Goal: Task Accomplishment & Management: Manage account settings

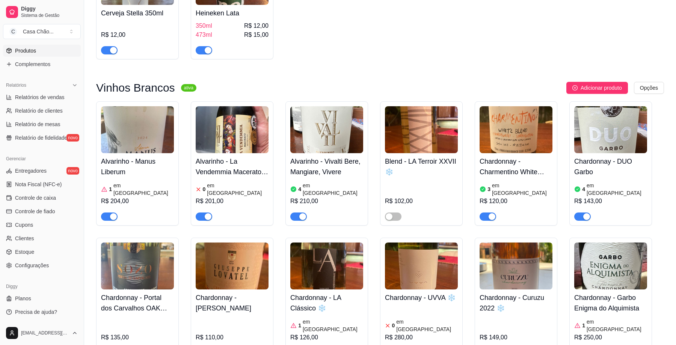
scroll to position [402, 0]
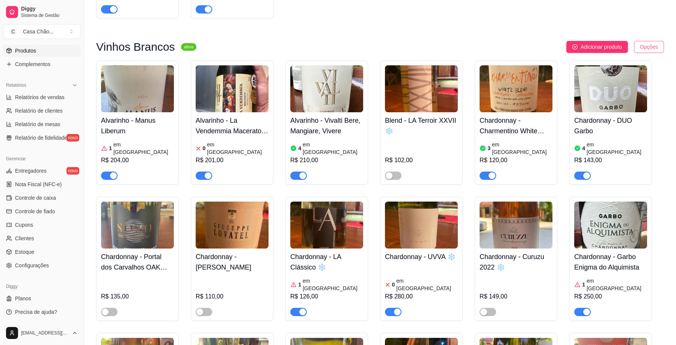
scroll to position [453, 0]
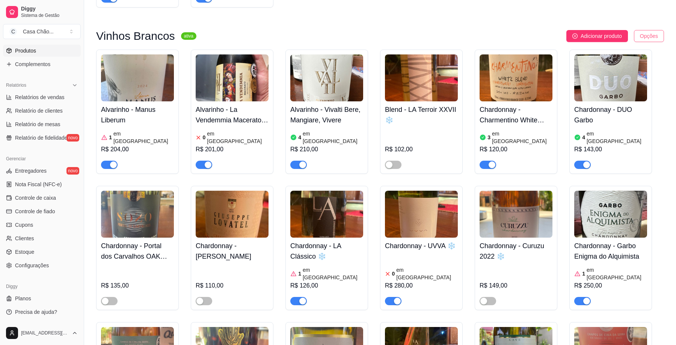
click at [611, 82] on div "Reodernar items" at bounding box center [634, 80] width 80 height 12
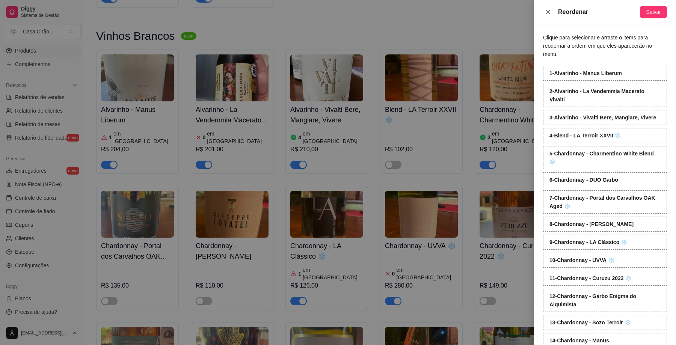
click at [548, 12] on icon "close" at bounding box center [549, 12] width 6 height 6
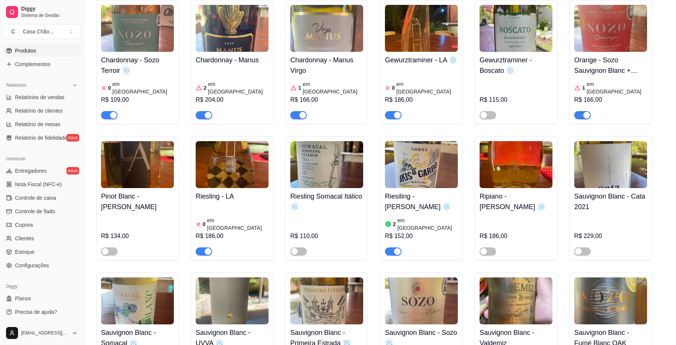
scroll to position [773, 0]
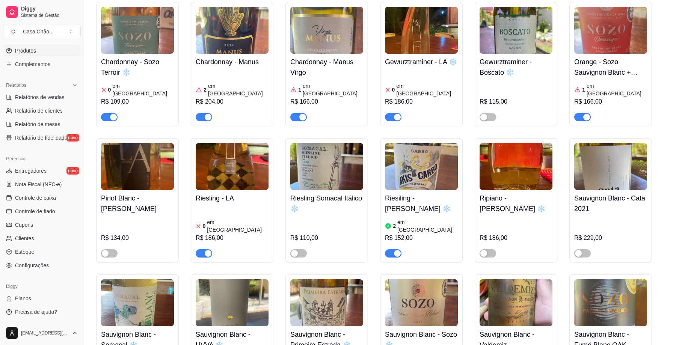
click at [347, 143] on img at bounding box center [326, 166] width 73 height 47
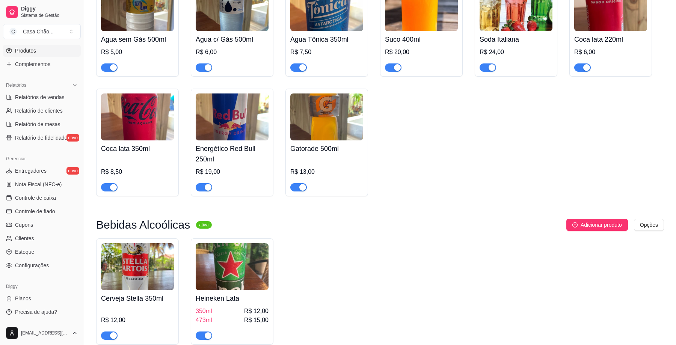
scroll to position [0, 0]
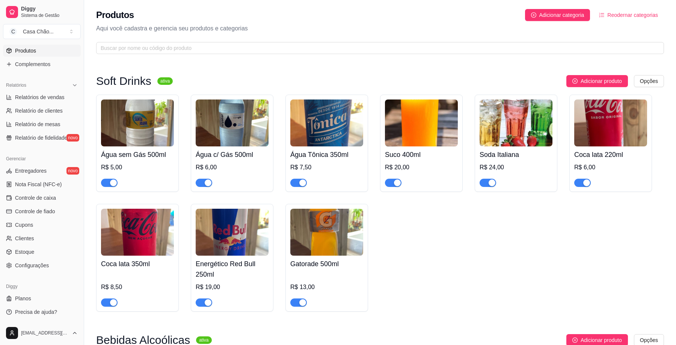
click at [204, 18] on div "Produtos Adicionar categoria Reodernar categorias" at bounding box center [380, 15] width 568 height 12
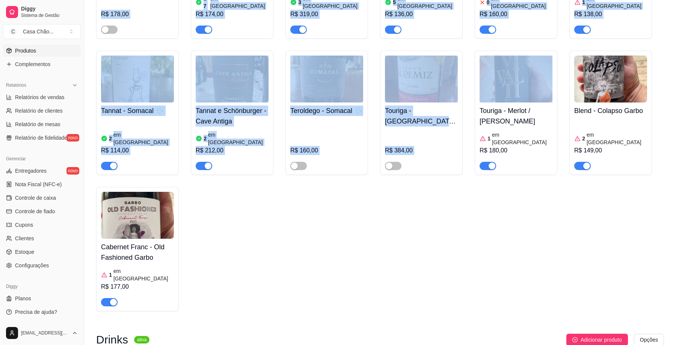
scroll to position [3400, 0]
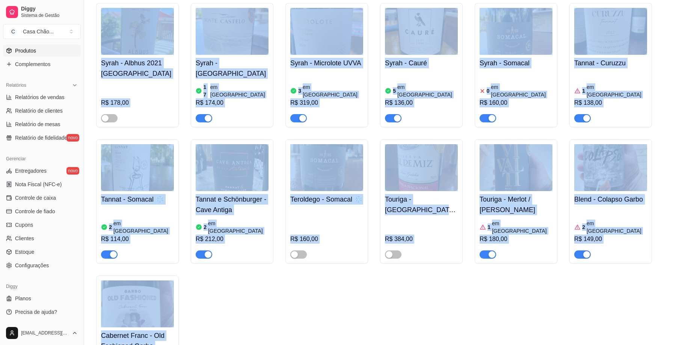
drag, startPoint x: 96, startPoint y: 105, endPoint x: 185, endPoint y: 245, distance: 165.6
copy div "Loremi Dolorsi ametc Adipiscin elitsed Doeius Temporinc - Utlab Etdolor 1 ma al…"
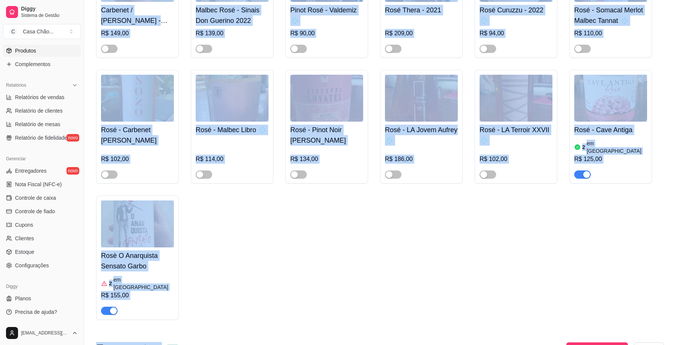
click at [317, 215] on div "Carbenet / [PERSON_NAME] - [PERSON_NAME] 2021 R$ 149,00 Malbec Rosé - Sinais Do…" at bounding box center [380, 135] width 568 height 370
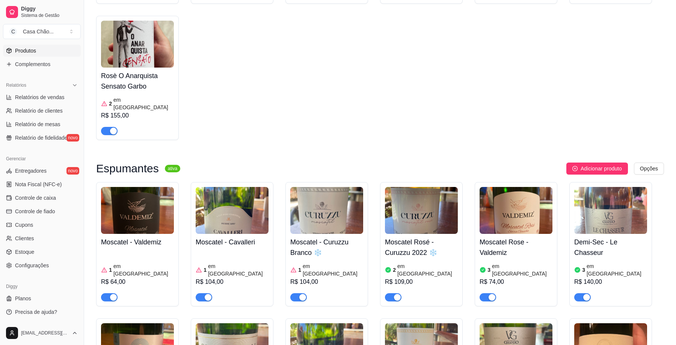
scroll to position [1506, 0]
